Goal: Contribute content: Add original content to the website for others to see

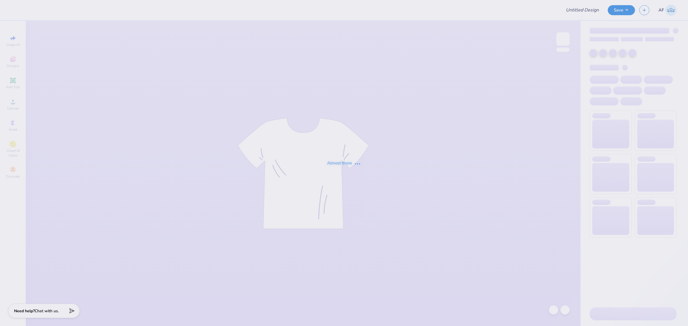
type input "[PERSON_NAME] Tee 2"
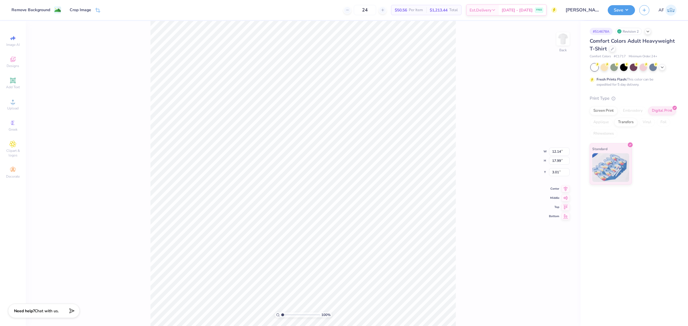
type input "5.18"
click at [15, 111] on span "Upload" at bounding box center [12, 108] width 11 height 5
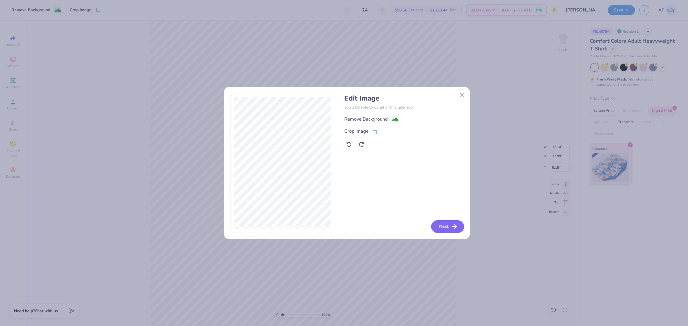
click at [448, 227] on button "Next" at bounding box center [447, 226] width 33 height 13
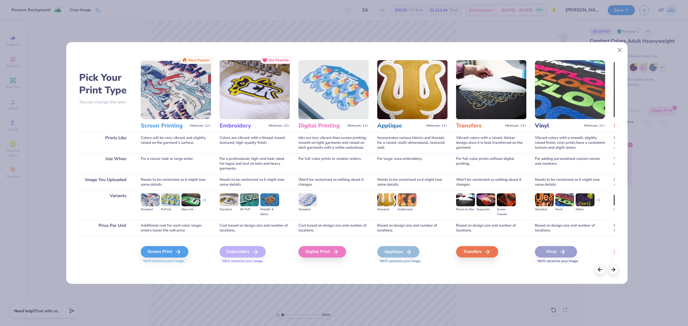
click at [337, 101] on img at bounding box center [333, 89] width 70 height 59
click at [324, 252] on div "Digital Print" at bounding box center [323, 251] width 48 height 11
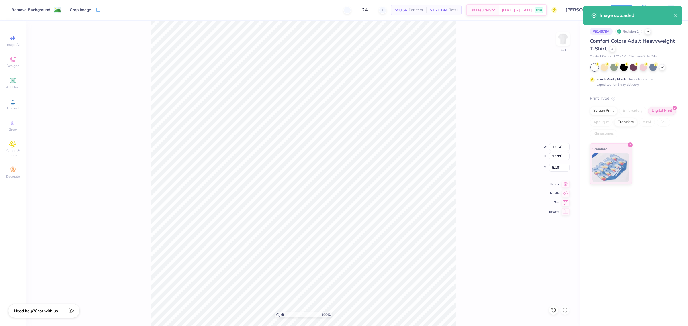
type input "8.05"
type input "18.00"
type input "3.50"
type input "6.50"
type input "12.14"
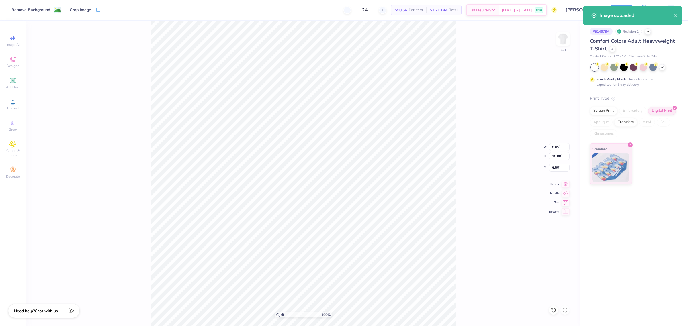
type input "17.99"
type input "5.18"
type input "5.76"
click at [13, 83] on icon at bounding box center [12, 80] width 7 height 7
type input "5.59"
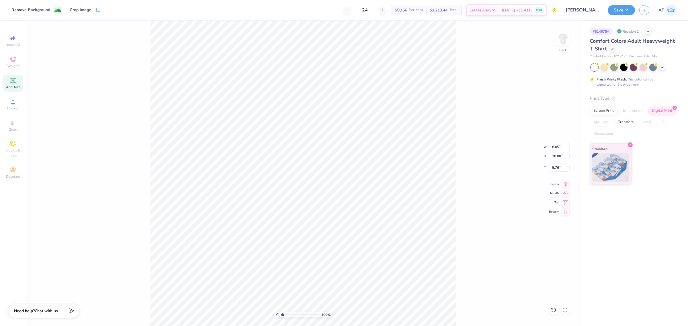
type input "1.62"
type input "11.69"
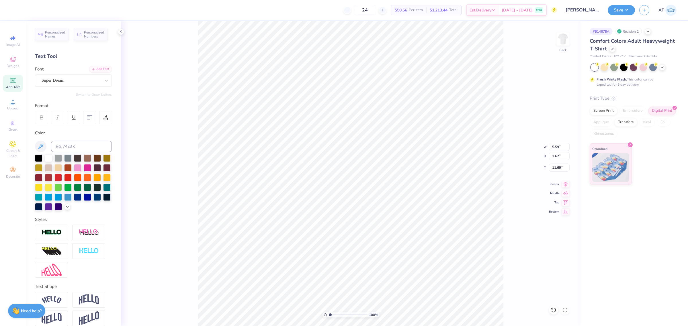
scroll to position [6, 1]
type textarea "I"
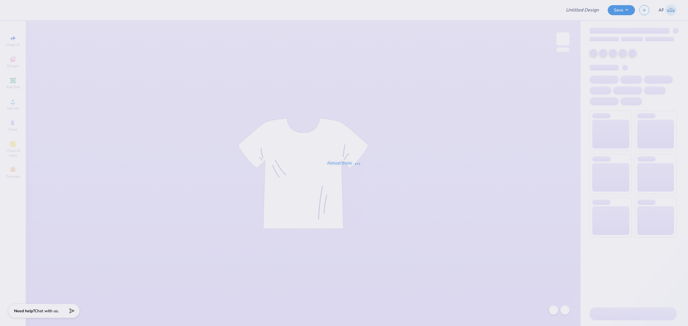
type input "[PERSON_NAME] Tee 2"
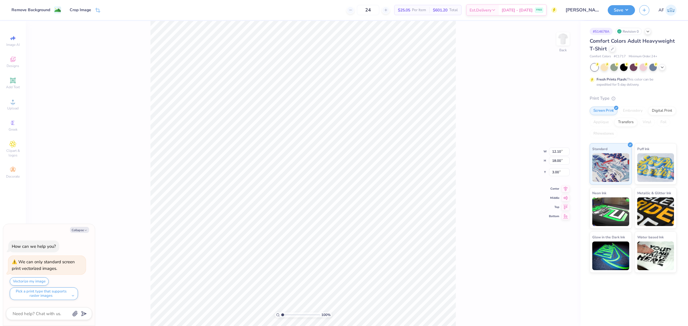
type textarea "x"
type input "5.92"
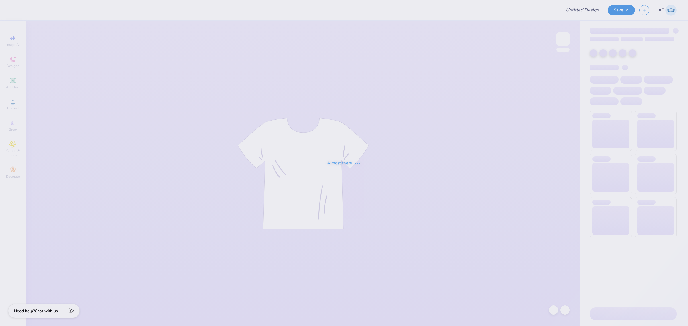
type input "[PERSON_NAME] Tee 2"
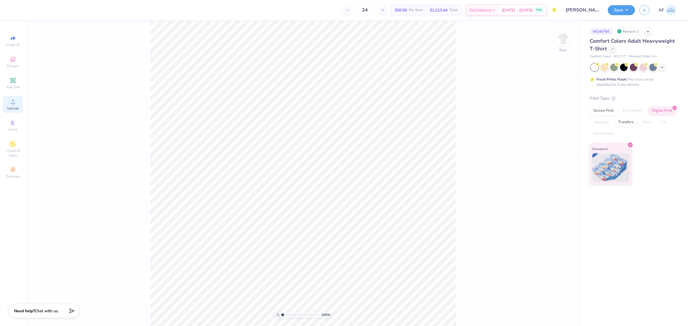
click at [19, 101] on div "Upload" at bounding box center [13, 104] width 20 height 17
click at [13, 105] on div "Upload" at bounding box center [13, 104] width 20 height 17
click at [18, 84] on div "Add Text" at bounding box center [13, 83] width 20 height 17
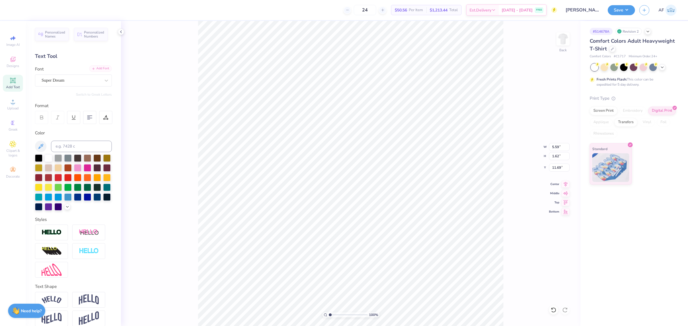
click at [93, 67] on div "Add Font" at bounding box center [100, 68] width 23 height 7
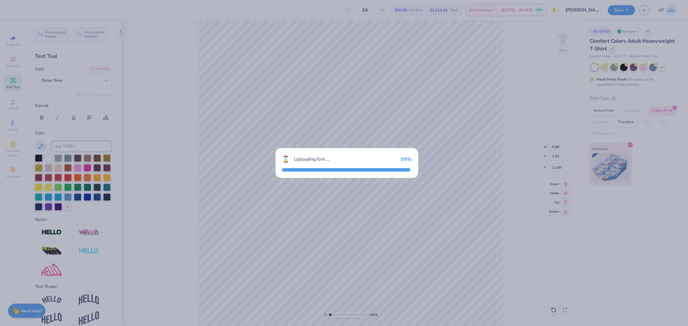
type input "3.41"
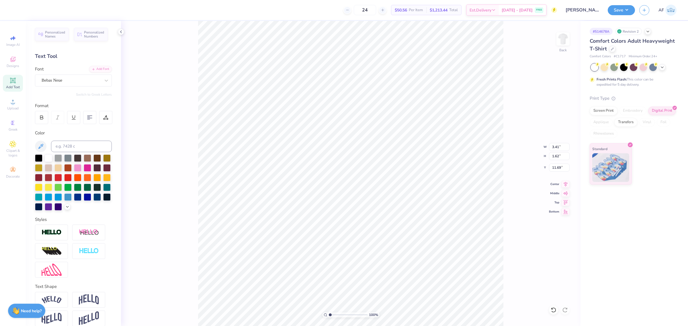
scroll to position [6, 1]
type textarea "IT'S HIP"
click at [60, 148] on input at bounding box center [81, 146] width 61 height 11
type input "7546"
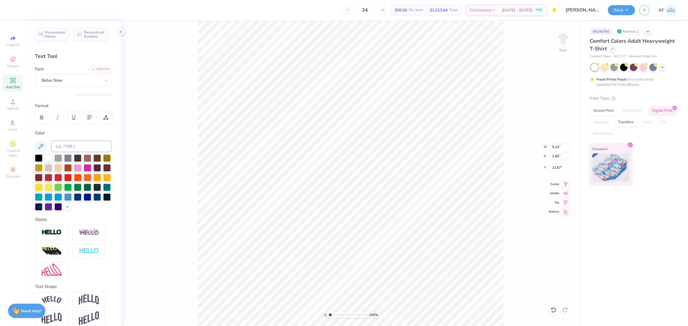
type input "3.00"
type input "8.11"
type input "2.63"
type input "9.83"
type input "3.18"
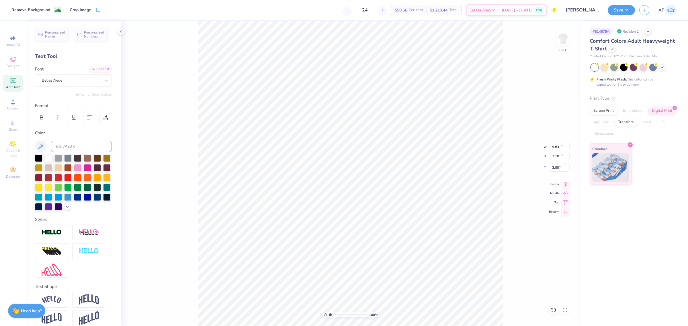
type input "12.14"
type input "17.99"
type input "3.01"
type input "9.83"
type input "3.18"
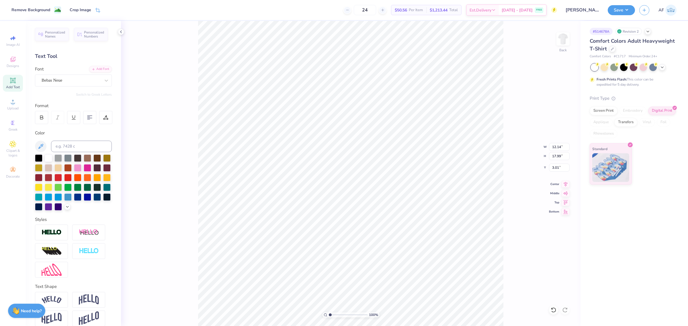
type input "3.00"
click at [19, 106] on div "Upload" at bounding box center [13, 104] width 20 height 17
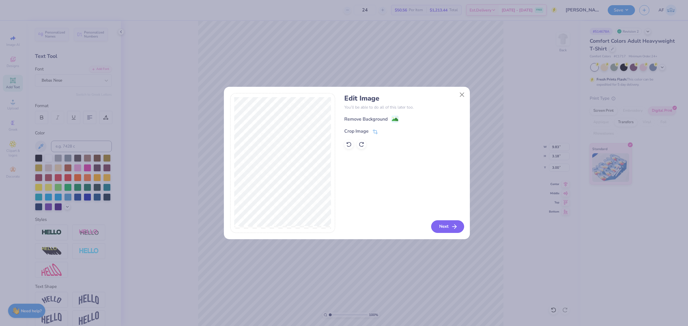
click at [440, 227] on button "Next" at bounding box center [447, 226] width 33 height 13
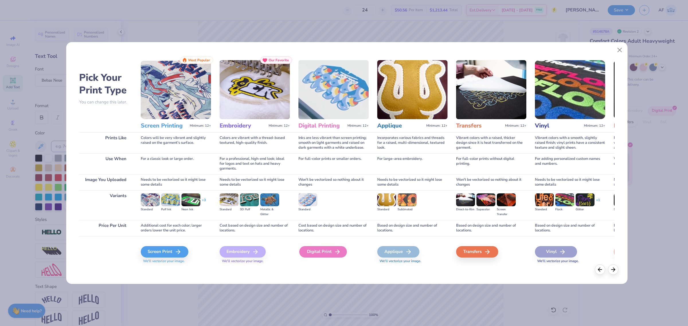
click at [326, 251] on div "Digital Print" at bounding box center [323, 251] width 48 height 11
type input "8.05"
type input "18.00"
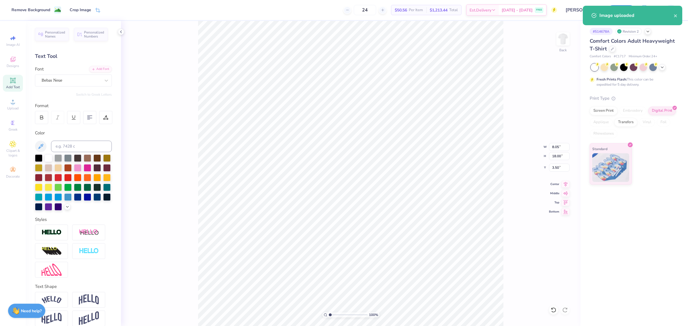
type input "3.00"
type input "7.13"
type input "15.96"
type input "5.25"
type input "12.14"
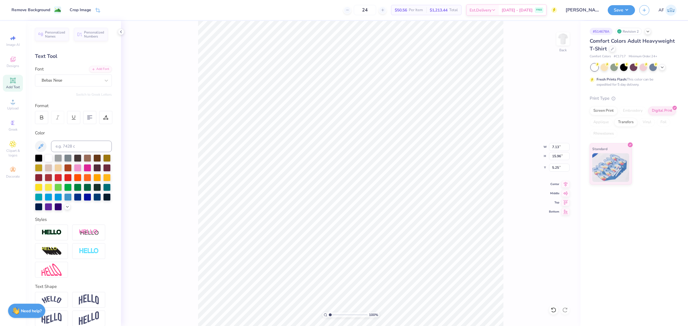
type input "17.99"
type input "3.01"
type input "4.86"
click at [564, 184] on icon at bounding box center [565, 183] width 8 height 7
